Goal: Information Seeking & Learning: Learn about a topic

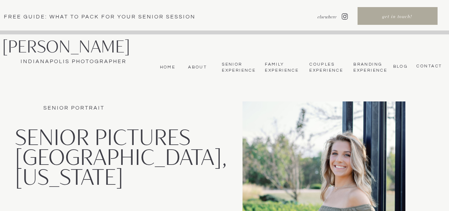
click at [401, 66] on nav "bLog" at bounding box center [399, 66] width 17 height 5
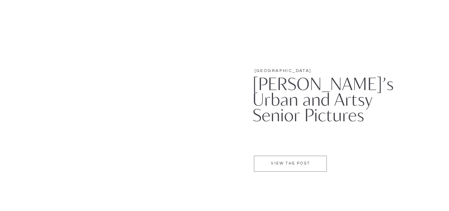
scroll to position [924, 0]
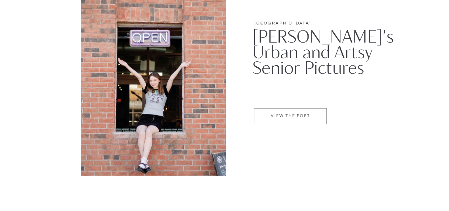
click at [293, 114] on div at bounding box center [290, 116] width 73 height 16
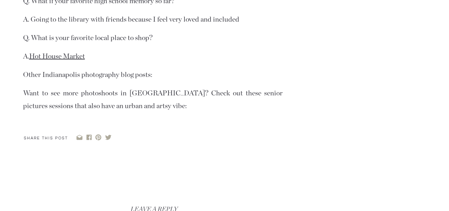
scroll to position [1423, 0]
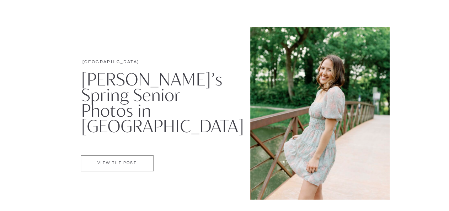
scroll to position [1127, 0]
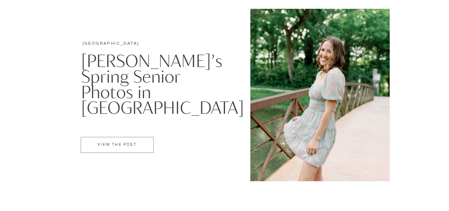
click at [103, 147] on p "VIEW THE POST" at bounding box center [117, 146] width 72 height 6
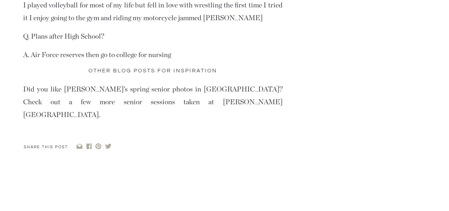
scroll to position [1367, 0]
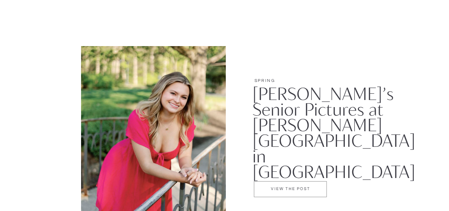
scroll to position [1349, 0]
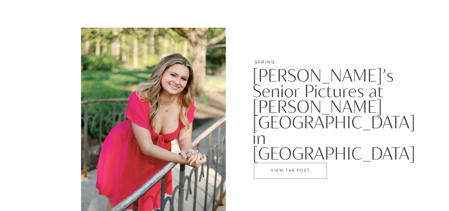
click at [192, 101] on img at bounding box center [153, 122] width 145 height 188
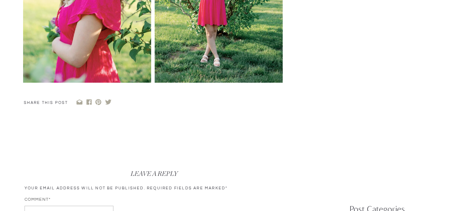
scroll to position [850, 0]
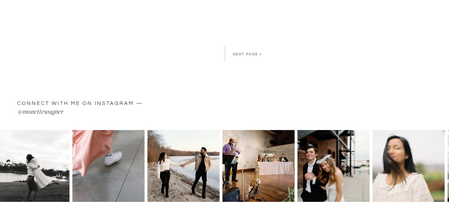
scroll to position [2753, 0]
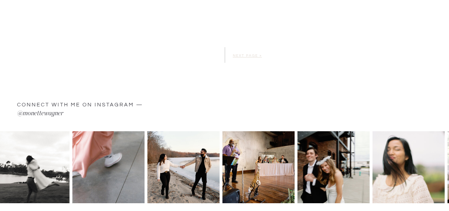
click at [251, 56] on link "Next Page »" at bounding box center [247, 56] width 29 height 4
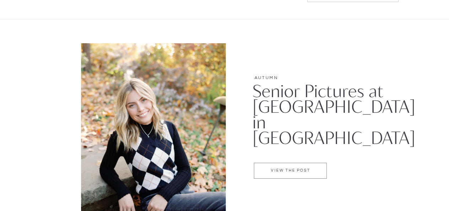
scroll to position [129, 0]
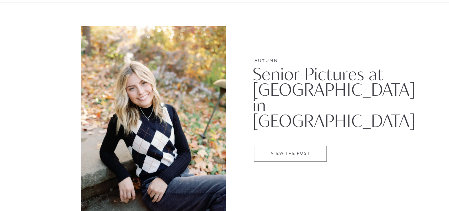
click at [188, 122] on img at bounding box center [153, 120] width 145 height 188
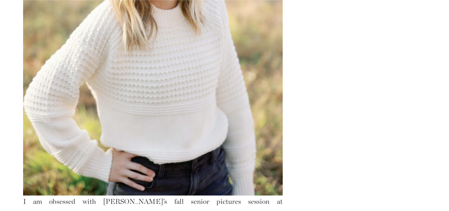
scroll to position [1312, 0]
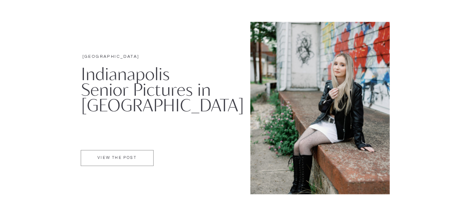
scroll to position [887, 0]
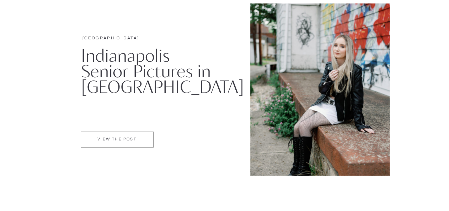
click at [112, 139] on p "VIEW THE POST" at bounding box center [117, 141] width 72 height 6
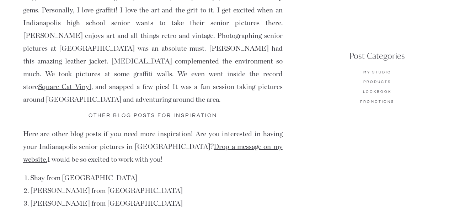
scroll to position [942, 0]
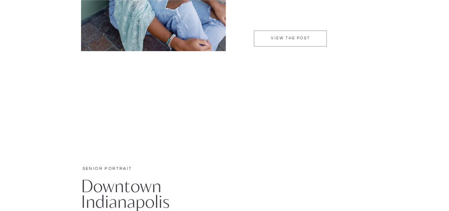
scroll to position [2368, 0]
